Goal: Find specific page/section: Find specific page/section

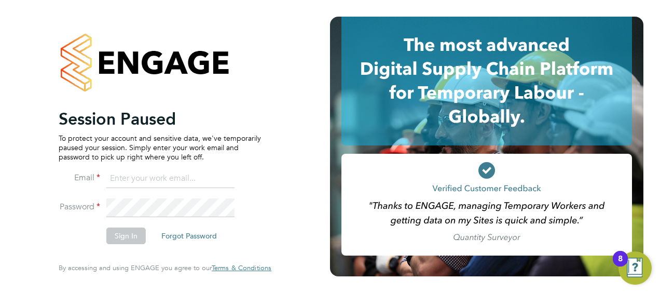
click at [133, 185] on input at bounding box center [170, 178] width 128 height 19
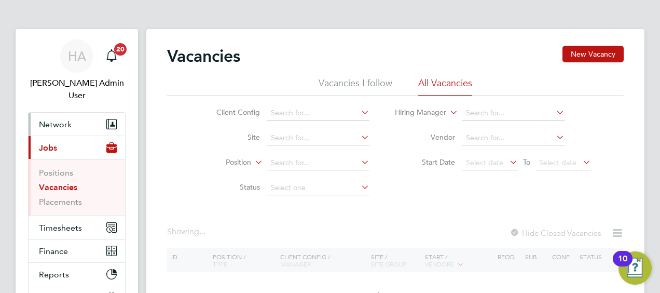
click at [71, 115] on button "Network" at bounding box center [77, 124] width 96 height 23
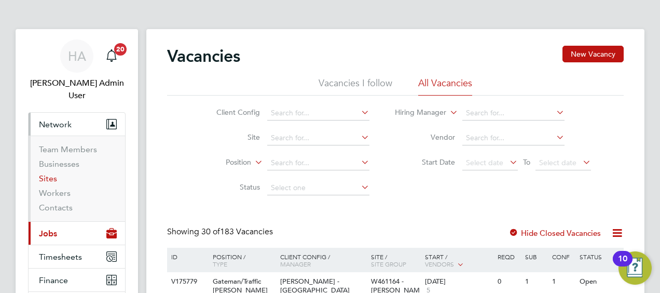
click at [54, 173] on link "Sites" at bounding box center [48, 178] width 18 height 10
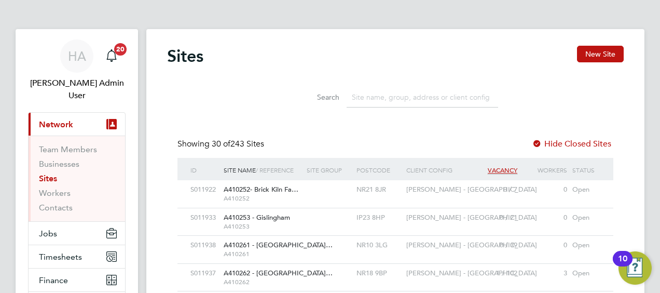
click at [404, 89] on input at bounding box center [422, 97] width 151 height 20
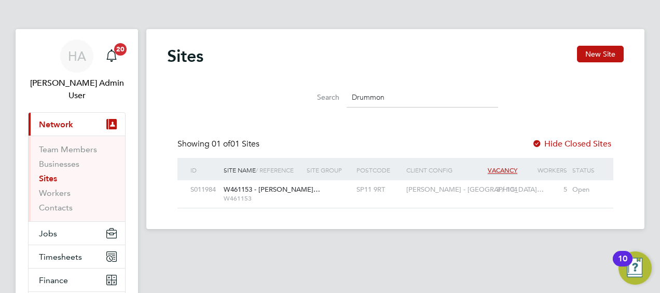
type input "Drummon"
click at [312, 201] on div "S011984 W461153 - [PERSON_NAME]… W461153 SP11 9RT [PERSON_NAME] - [GEOGRAPHIC_D…" at bounding box center [395, 193] width 436 height 27
click at [244, 185] on div "W461153 - [PERSON_NAME]… W461153" at bounding box center [262, 193] width 83 height 27
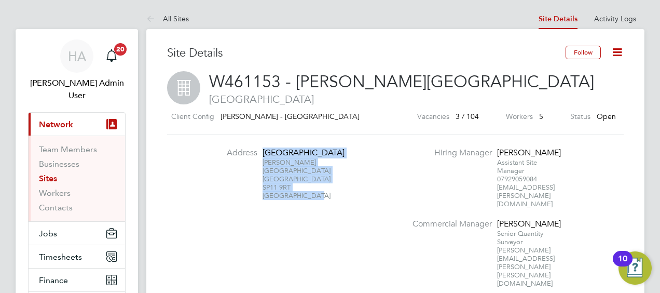
drag, startPoint x: 316, startPoint y: 198, endPoint x: 256, endPoint y: 155, distance: 74.7
click at [256, 155] on li "Address [STREET_ADDRESS][PERSON_NAME]" at bounding box center [302, 178] width 204 height 63
copy div "[STREET_ADDRESS][PERSON_NAME]"
